Goal: Information Seeking & Learning: Learn about a topic

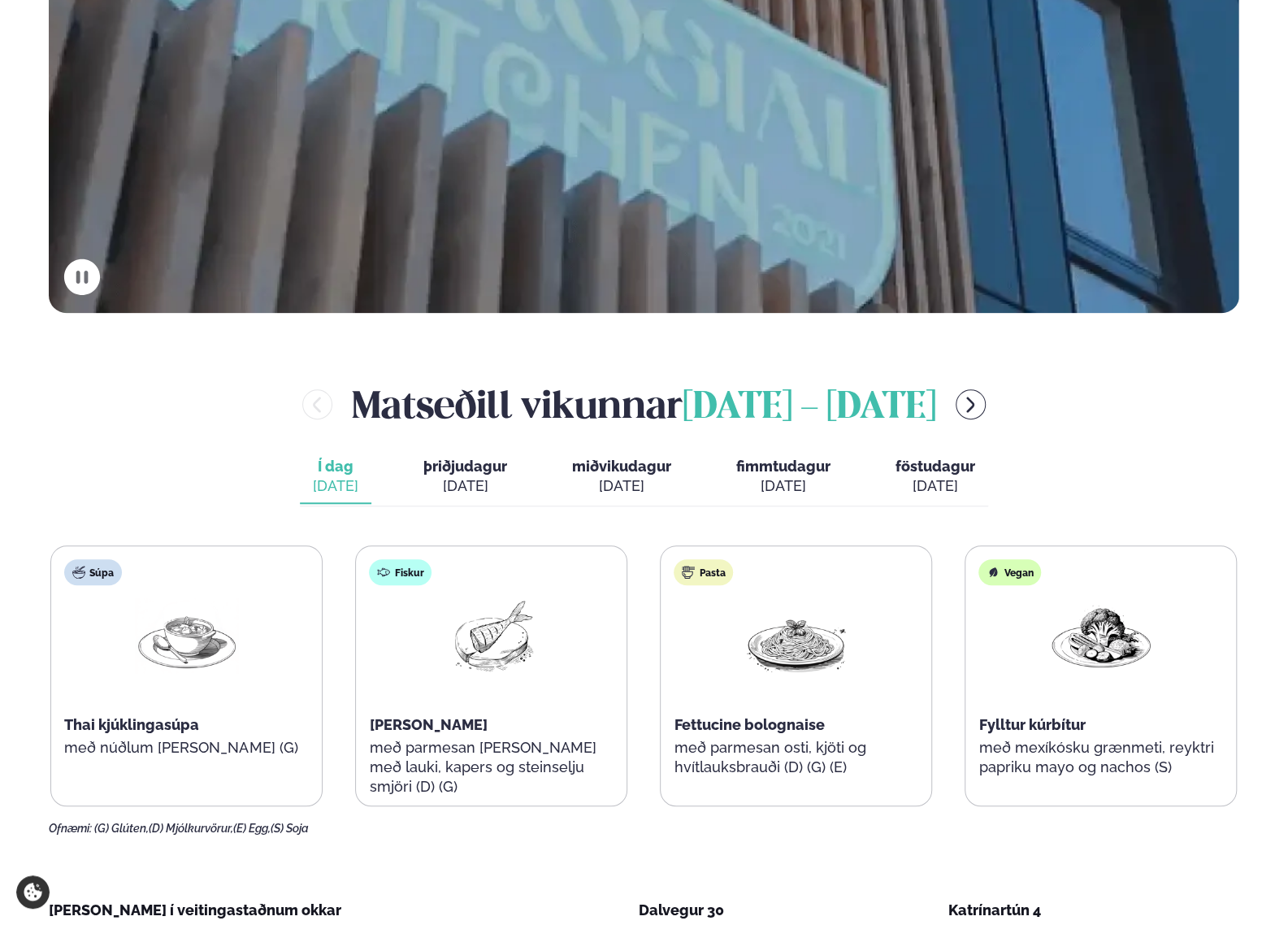
scroll to position [568, 0]
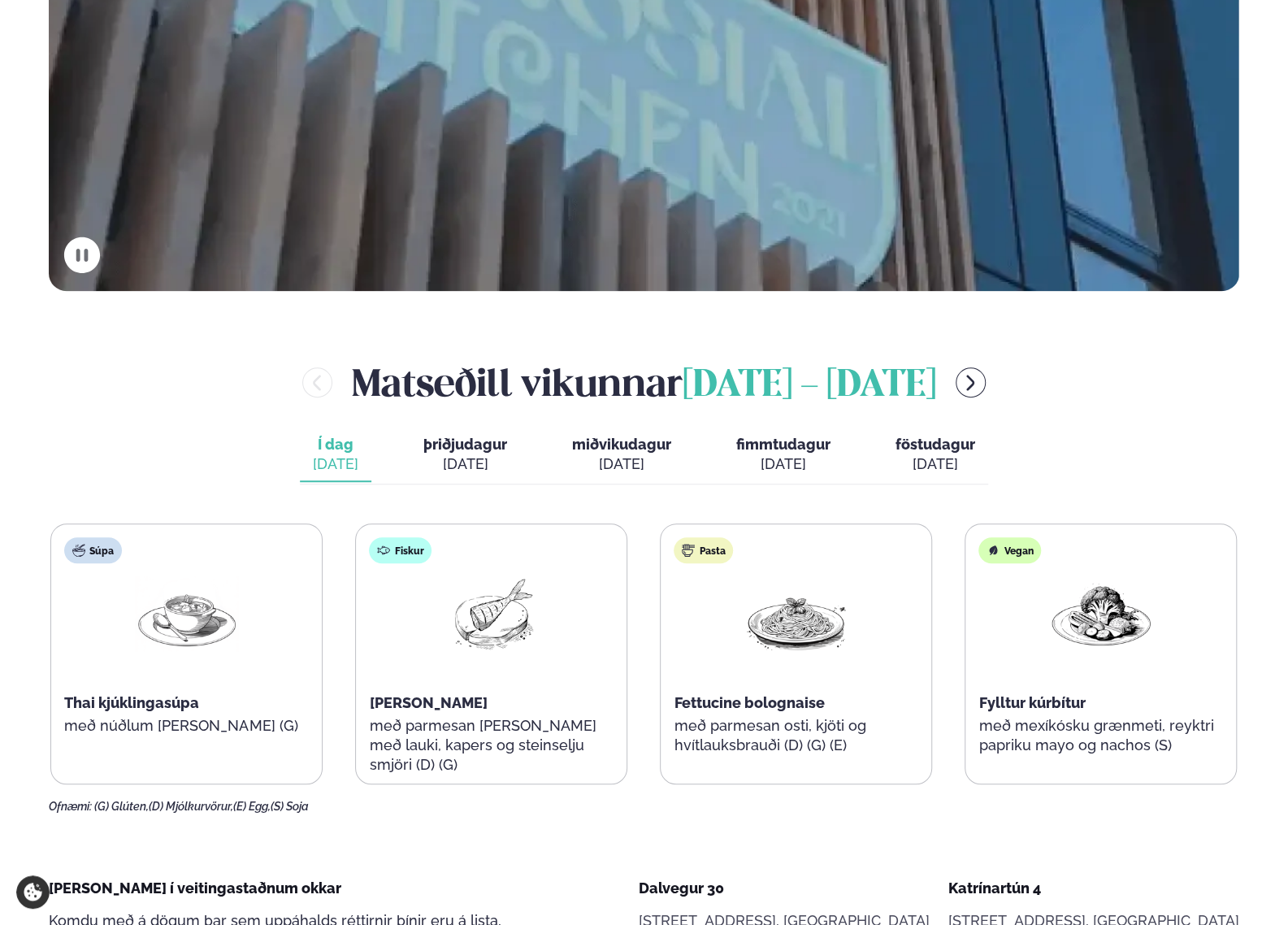
click at [449, 464] on div "[DATE]" at bounding box center [465, 464] width 83 height 19
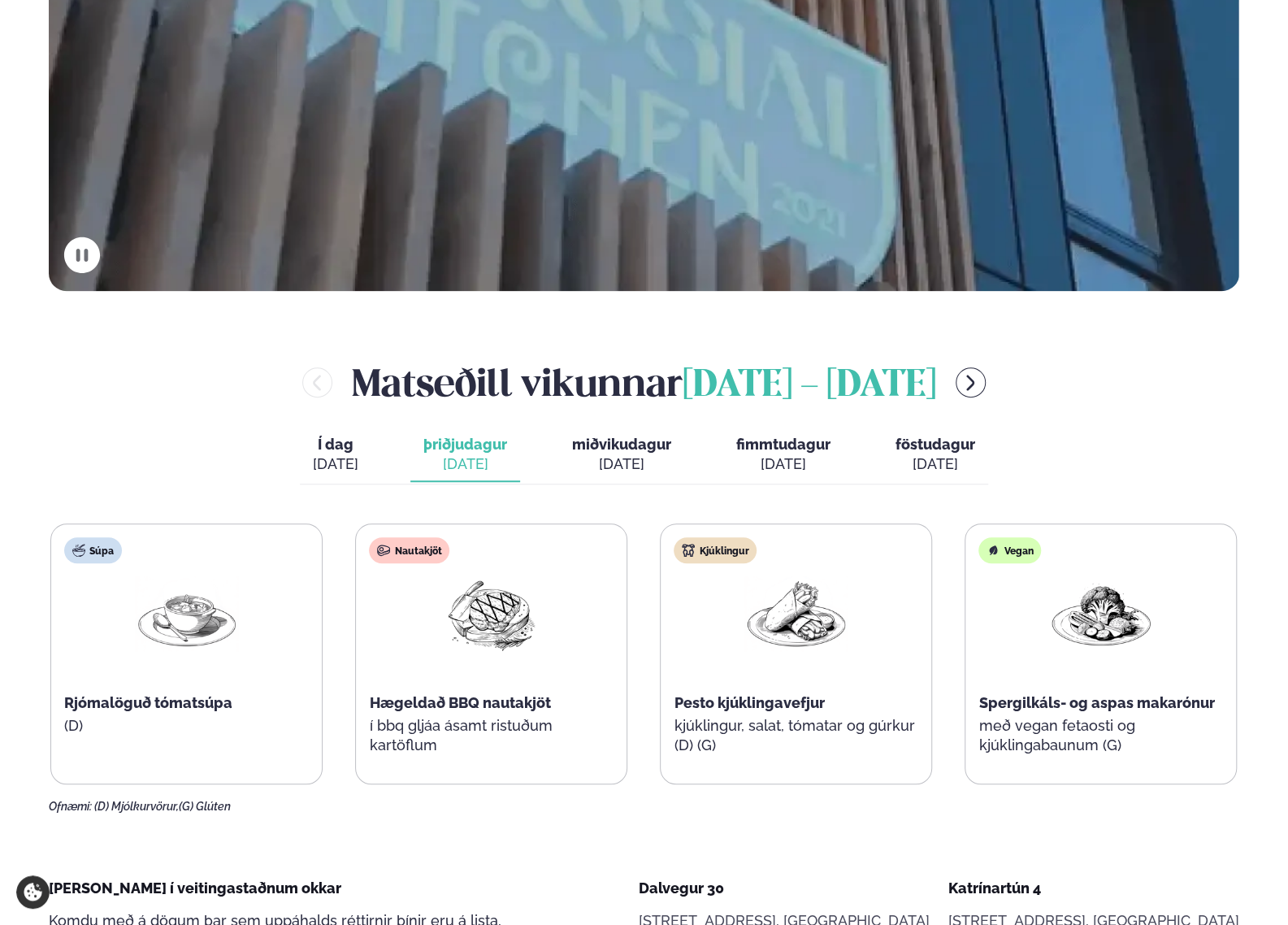
click at [623, 447] on span "miðvikudagur" at bounding box center [621, 444] width 99 height 17
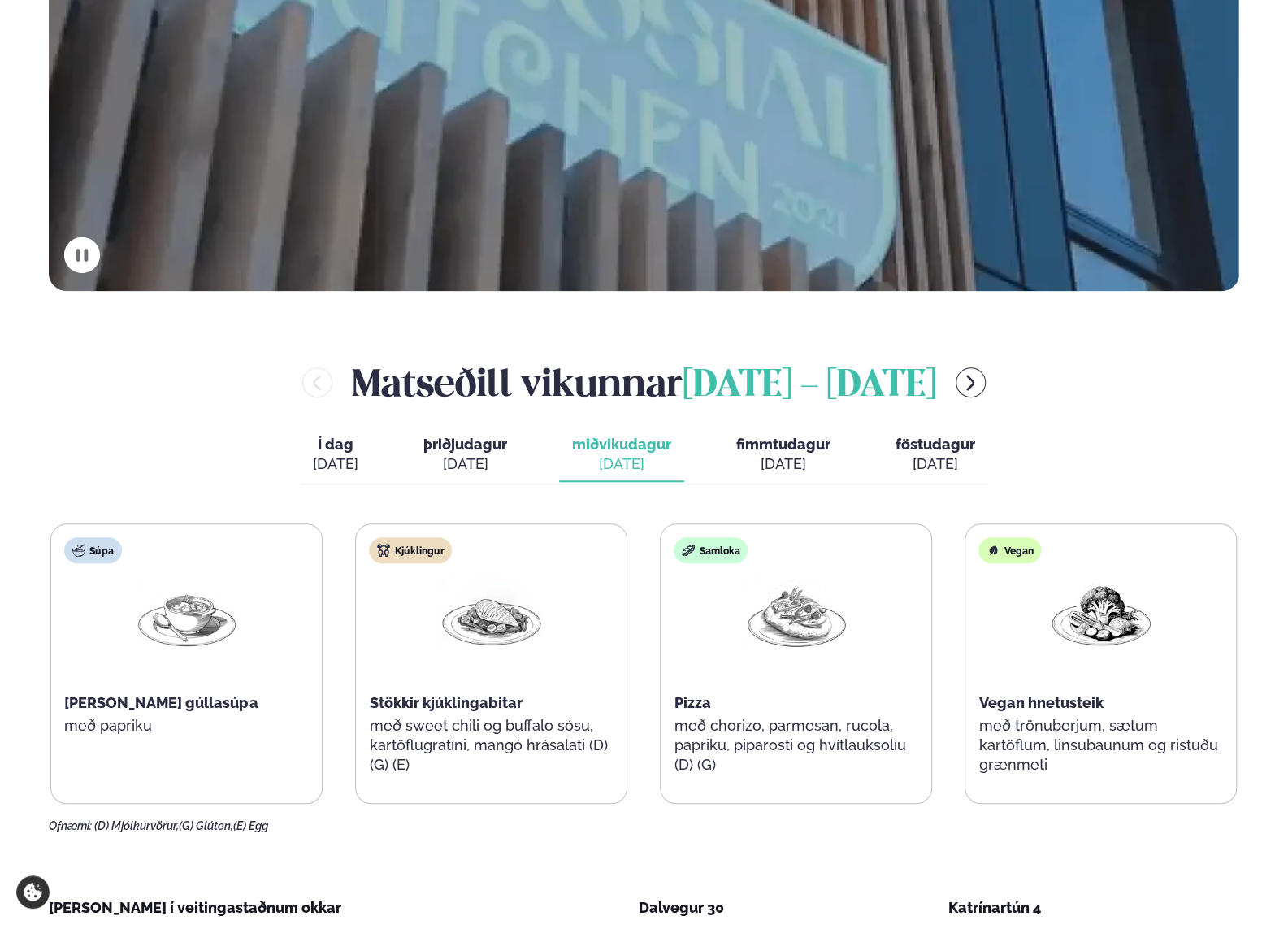
click at [363, 455] on button "Í dag Í d. [DATE]" at bounding box center [335, 454] width 71 height 54
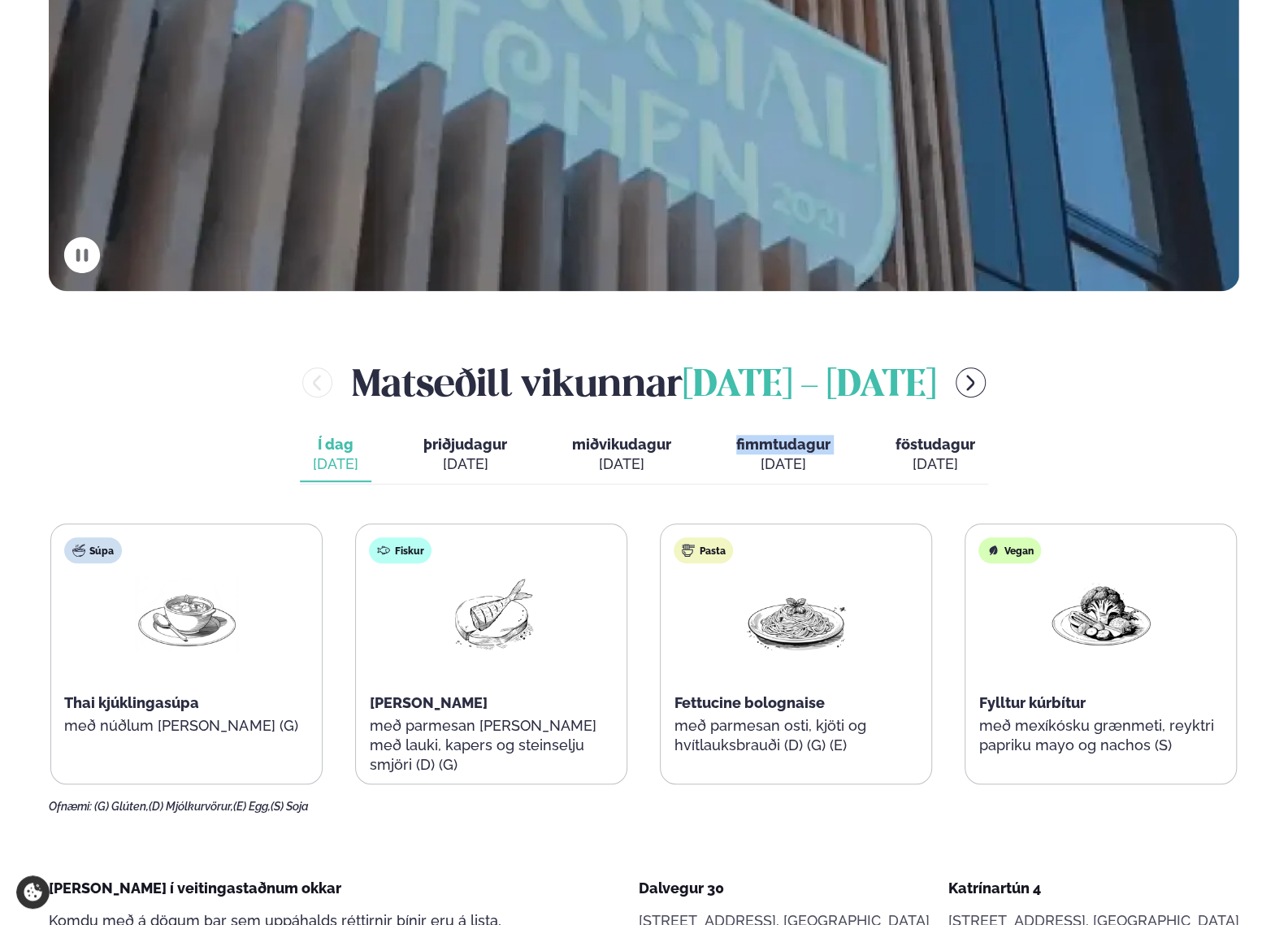
click at [699, 458] on div "Í dag Í d. [DATE] þriðjudagur þri. [DATE] miðvikudagur mið. [DATE] fimmtudagur …" at bounding box center [643, 456] width 688 height 56
click at [771, 454] on div "[DATE]" at bounding box center [783, 464] width 94 height 19
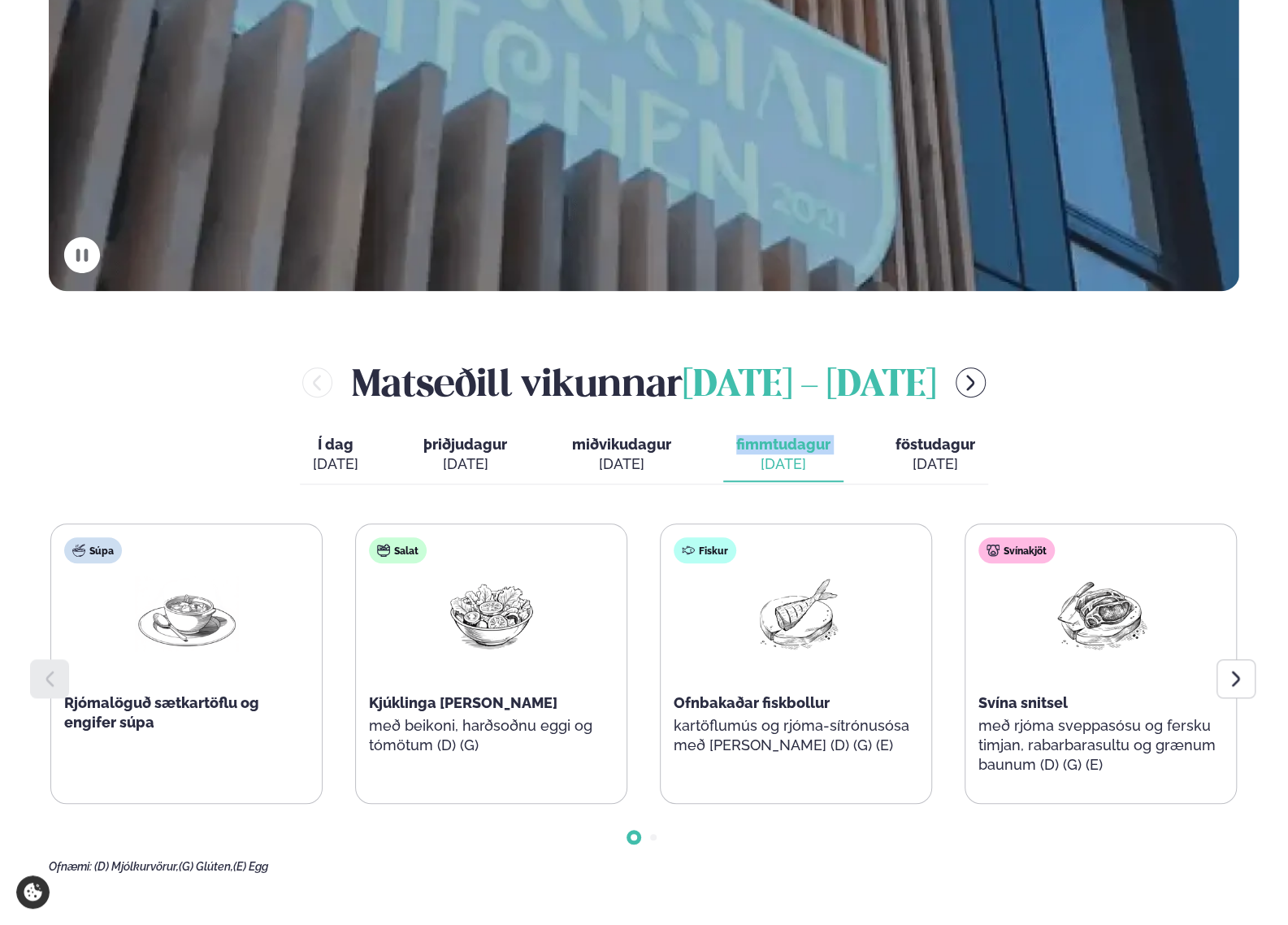
click at [315, 448] on button "Í dag Í d. [DATE]" at bounding box center [335, 454] width 71 height 54
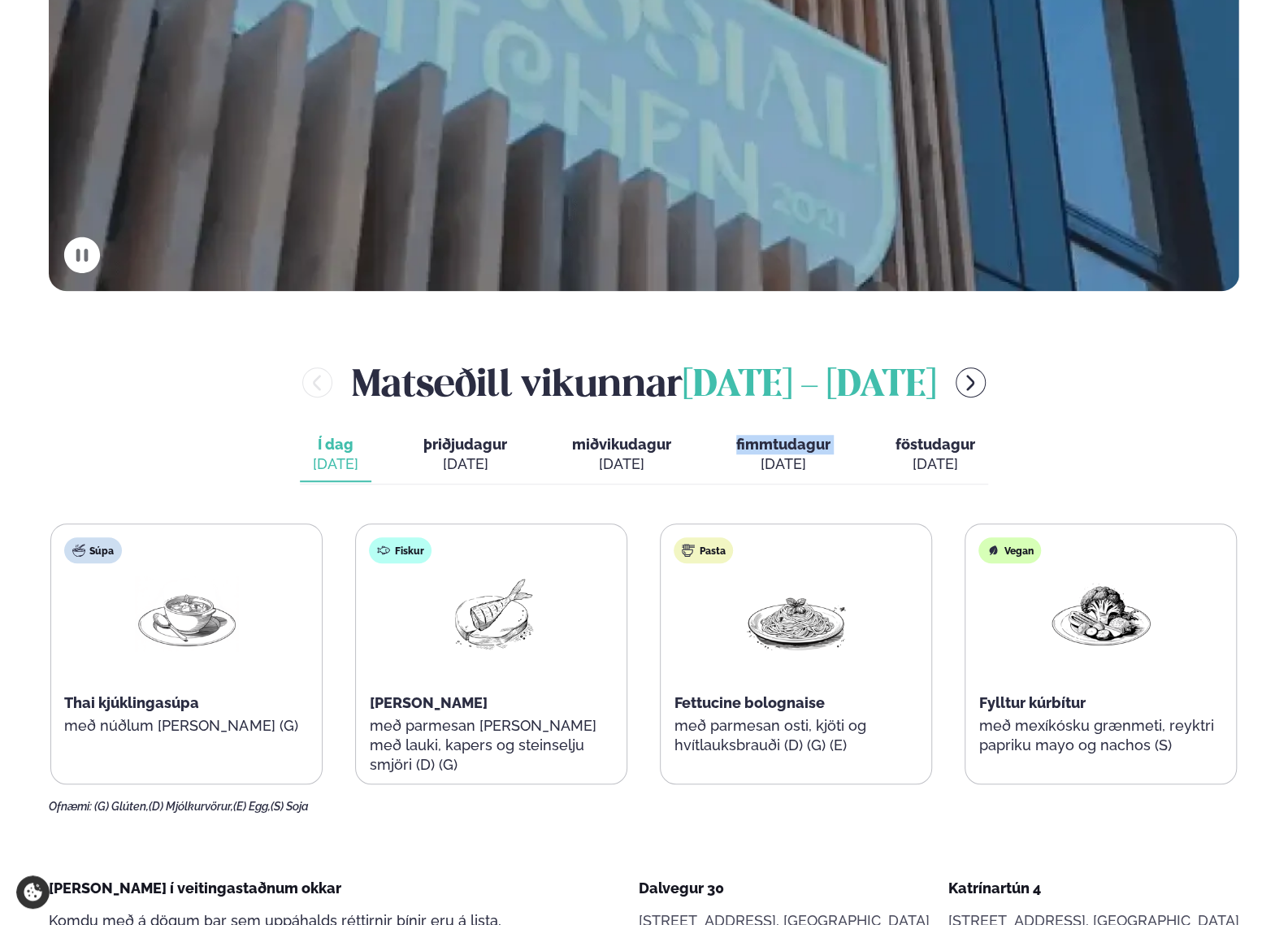
click at [912, 461] on div "[DATE]" at bounding box center [935, 464] width 80 height 19
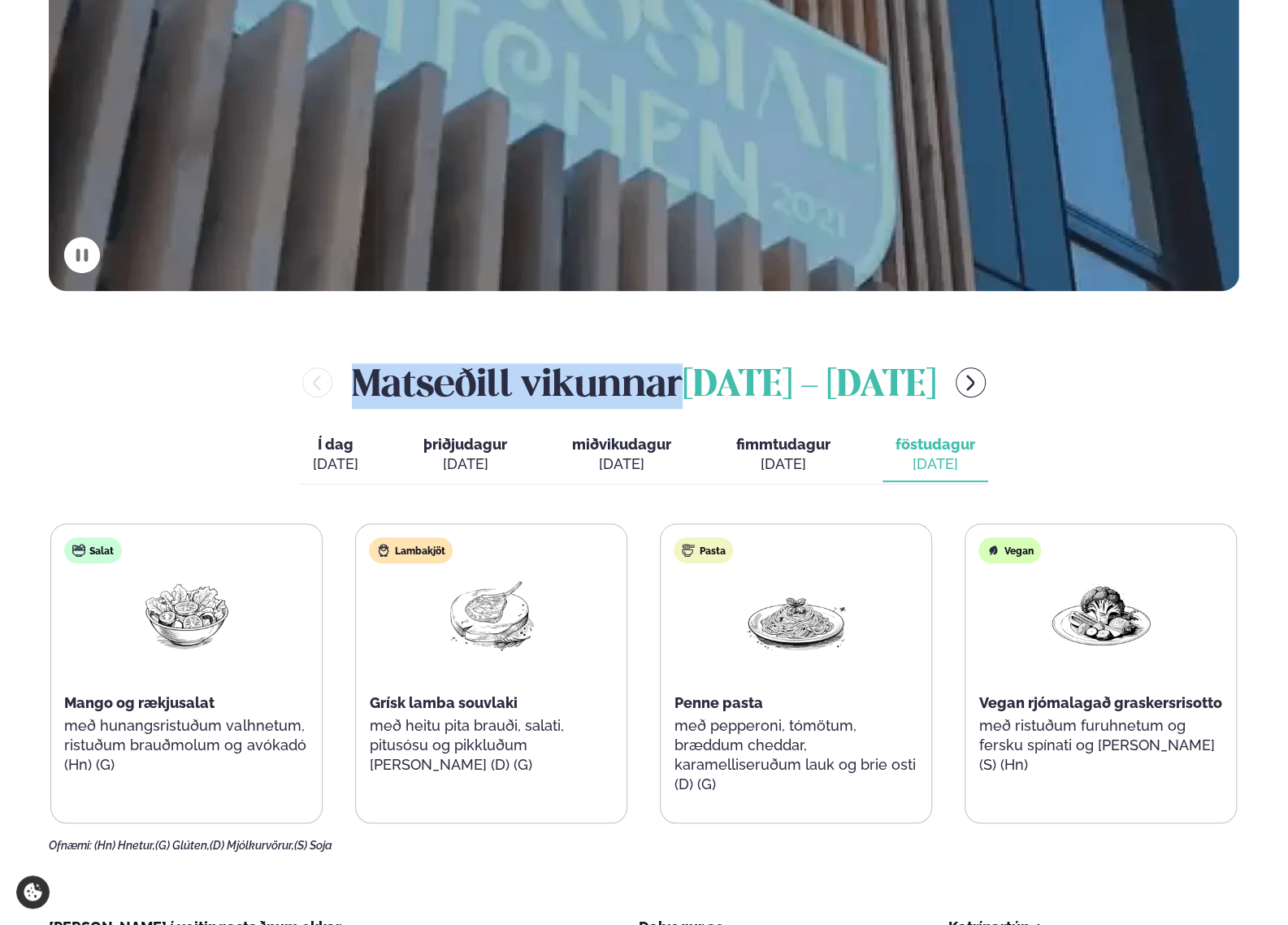
drag, startPoint x: 665, startPoint y: 391, endPoint x: 350, endPoint y: 391, distance: 315.0
click at [352, 391] on h2 "[PERSON_NAME] [DATE] - [DATE]" at bounding box center [644, 382] width 584 height 53
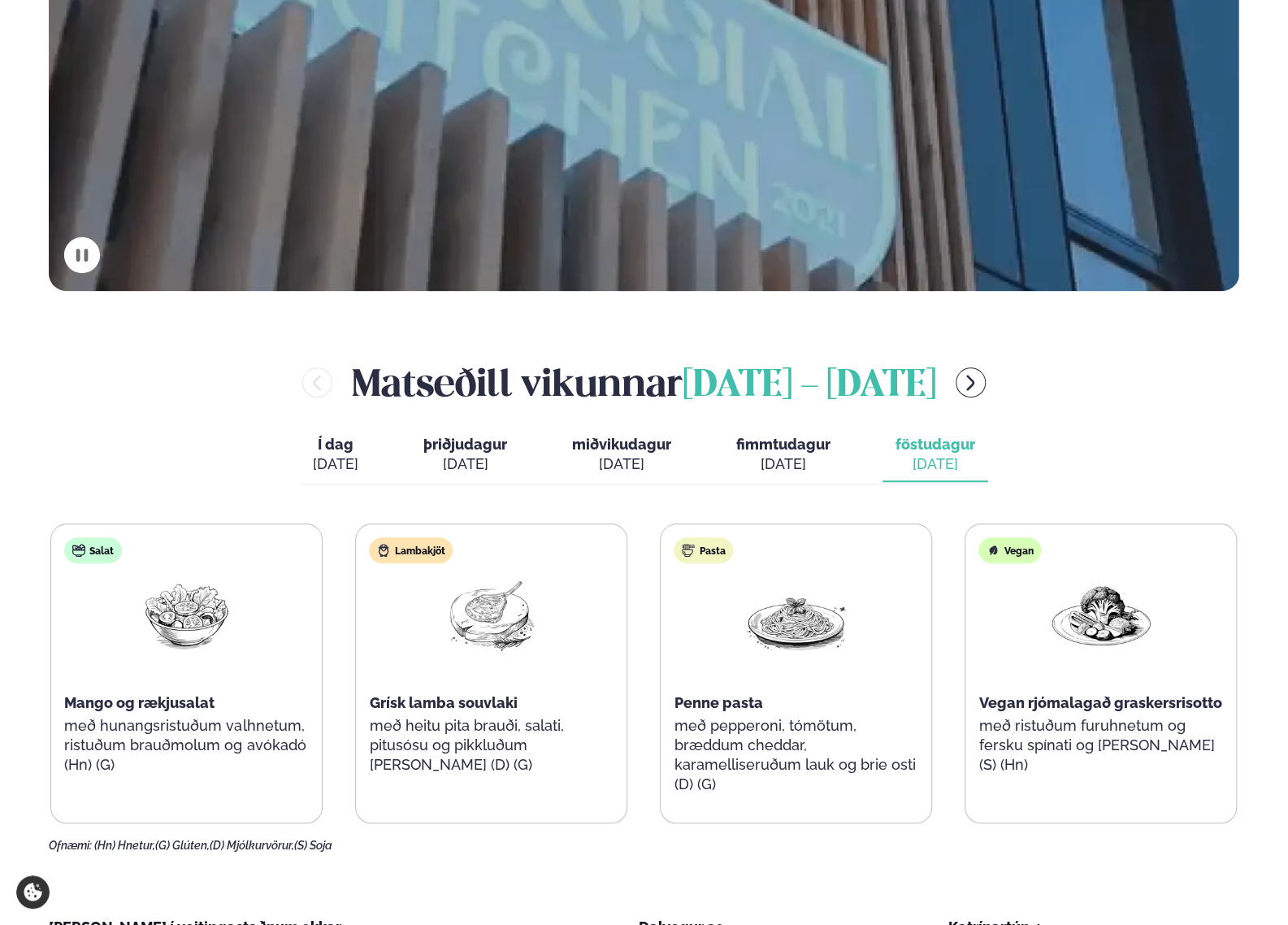
click at [206, 462] on div "Matseðill vikunnar [DATE] - [DATE] Í dag Í d. [DATE] þriðjudagur þri. [DATE] mi…" at bounding box center [643, 603] width 1190 height 496
click at [340, 449] on span "Í dag" at bounding box center [336, 444] width 46 height 19
